Goal: Information Seeking & Learning: Learn about a topic

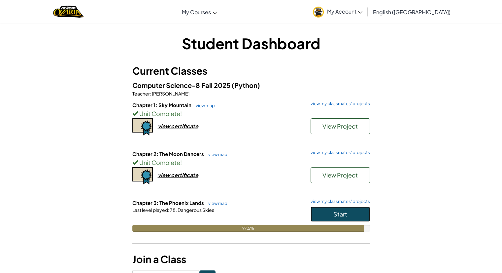
click at [334, 213] on span "Start" at bounding box center [340, 214] width 14 height 8
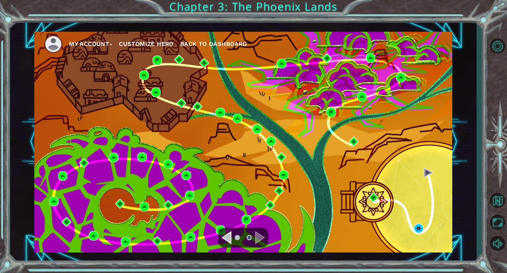
click at [417, 221] on div "My Account Customize Hero Back to Dashboard" at bounding box center [243, 142] width 418 height 220
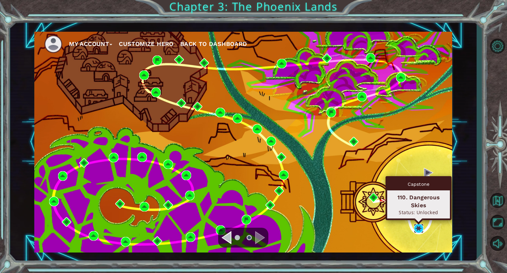
click at [420, 227] on img at bounding box center [419, 228] width 10 height 10
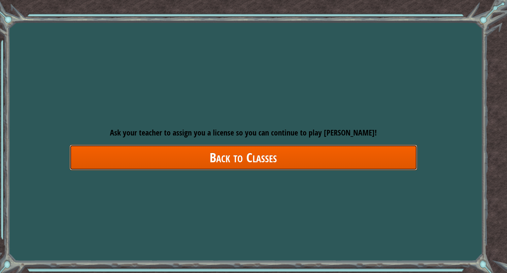
click at [318, 153] on link "Back to Classes" at bounding box center [244, 157] width 348 height 25
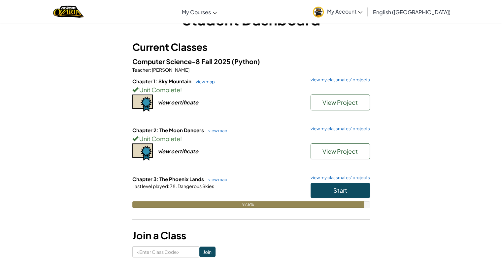
scroll to position [31, 0]
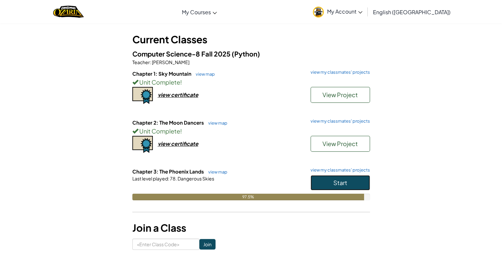
click at [321, 181] on button "Start" at bounding box center [340, 182] width 59 height 15
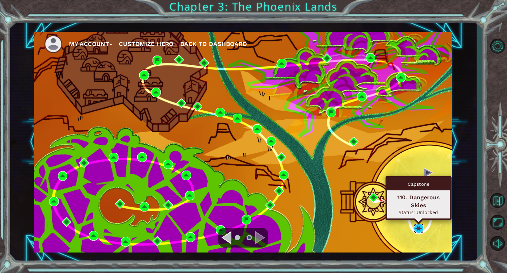
click at [421, 227] on img at bounding box center [419, 228] width 10 height 10
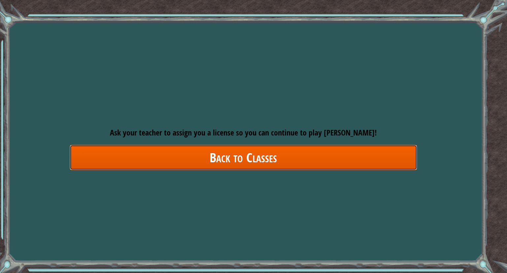
click at [187, 155] on link "Back to Classes" at bounding box center [244, 157] width 348 height 25
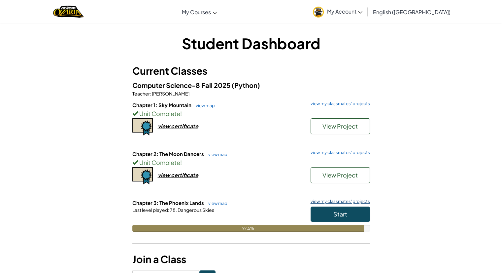
click at [342, 203] on link "view my classmates' projects" at bounding box center [338, 201] width 63 height 4
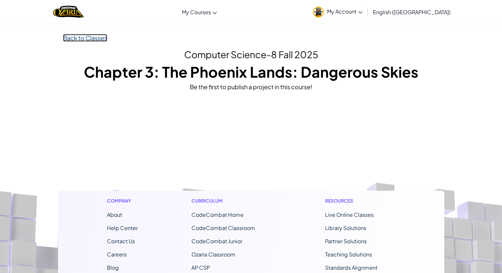
click at [81, 36] on link "Back to Classes" at bounding box center [85, 38] width 44 height 8
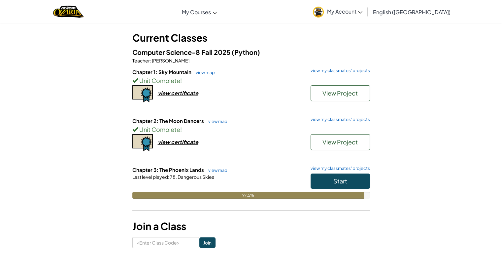
scroll to position [34, 0]
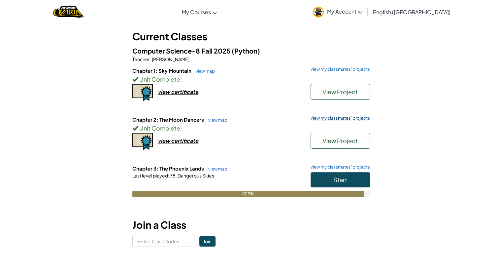
click at [340, 118] on link "view my classmates' projects" at bounding box center [338, 118] width 63 height 4
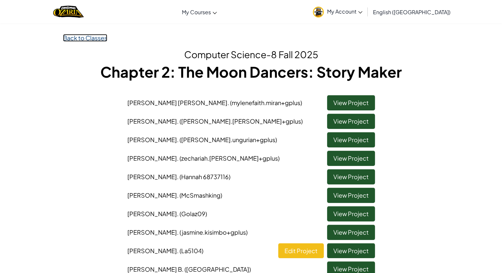
click at [90, 39] on link "Back to Classes" at bounding box center [85, 38] width 44 height 8
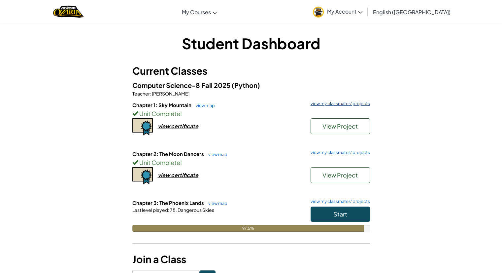
click at [350, 105] on link "view my classmates' projects" at bounding box center [338, 103] width 63 height 4
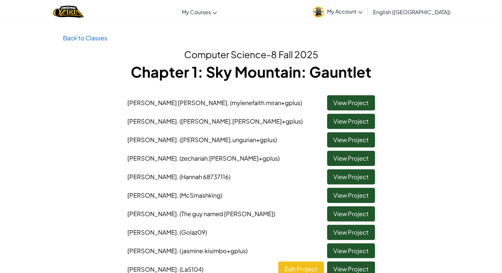
click at [92, 41] on p "Back to Classes" at bounding box center [251, 38] width 376 height 10
click at [90, 39] on link "Back to Classes" at bounding box center [85, 38] width 44 height 8
